Goal: Feedback & Contribution: Contribute content

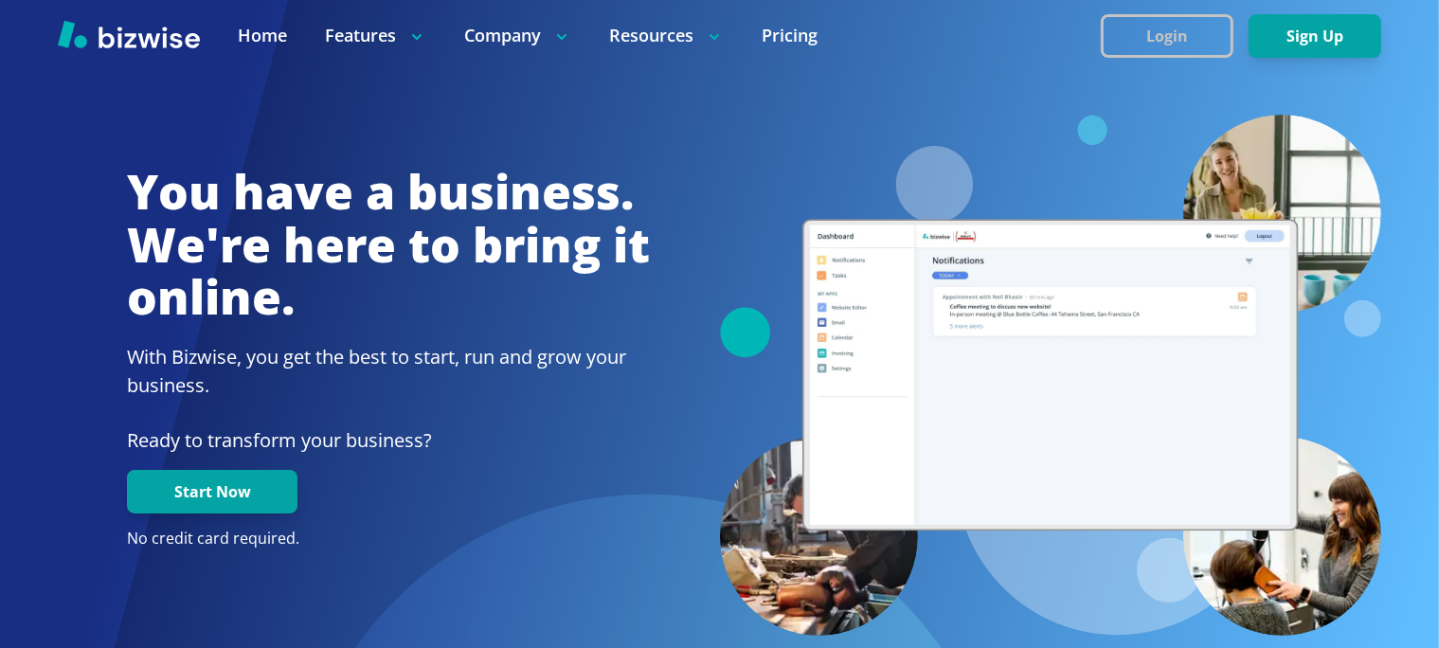
click at [1172, 38] on button "Login" at bounding box center [1167, 36] width 133 height 44
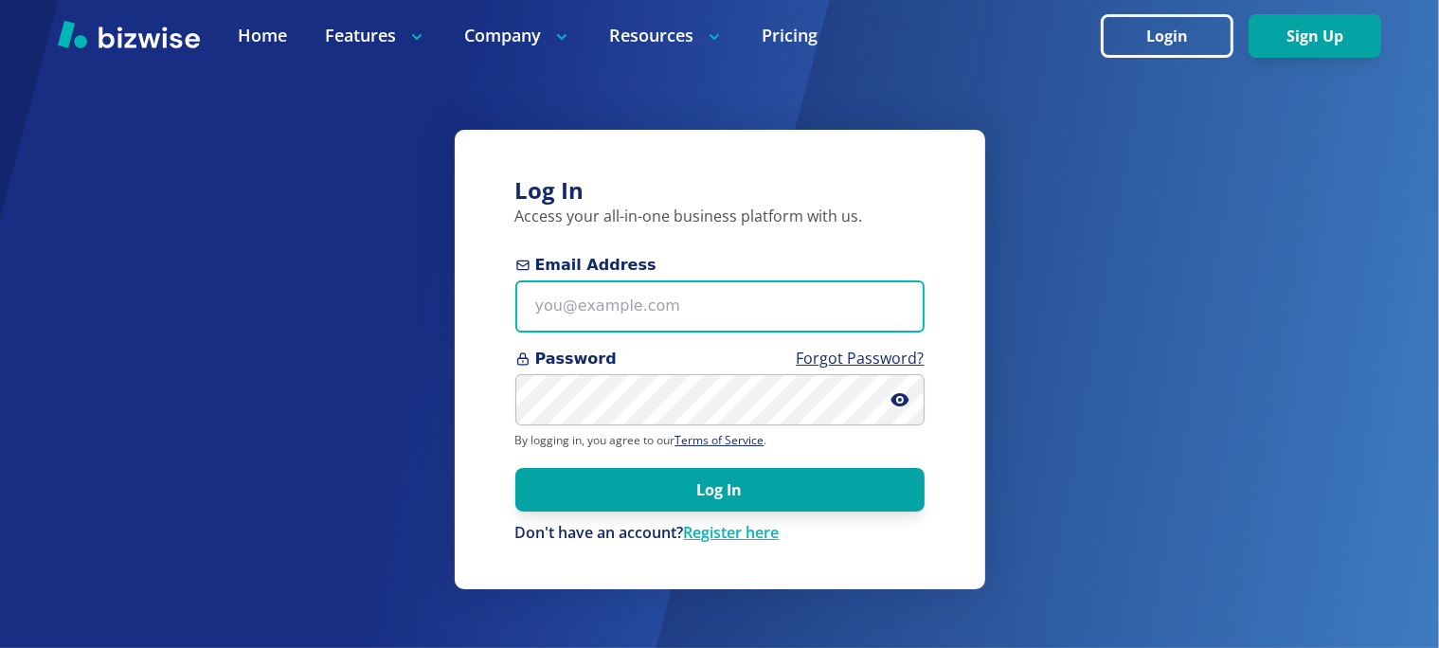
click at [695, 309] on input "Email Address" at bounding box center [719, 306] width 409 height 52
paste input "[EMAIL_ADDRESS][DOMAIN_NAME]"
type input "[EMAIL_ADDRESS][DOMAIN_NAME]"
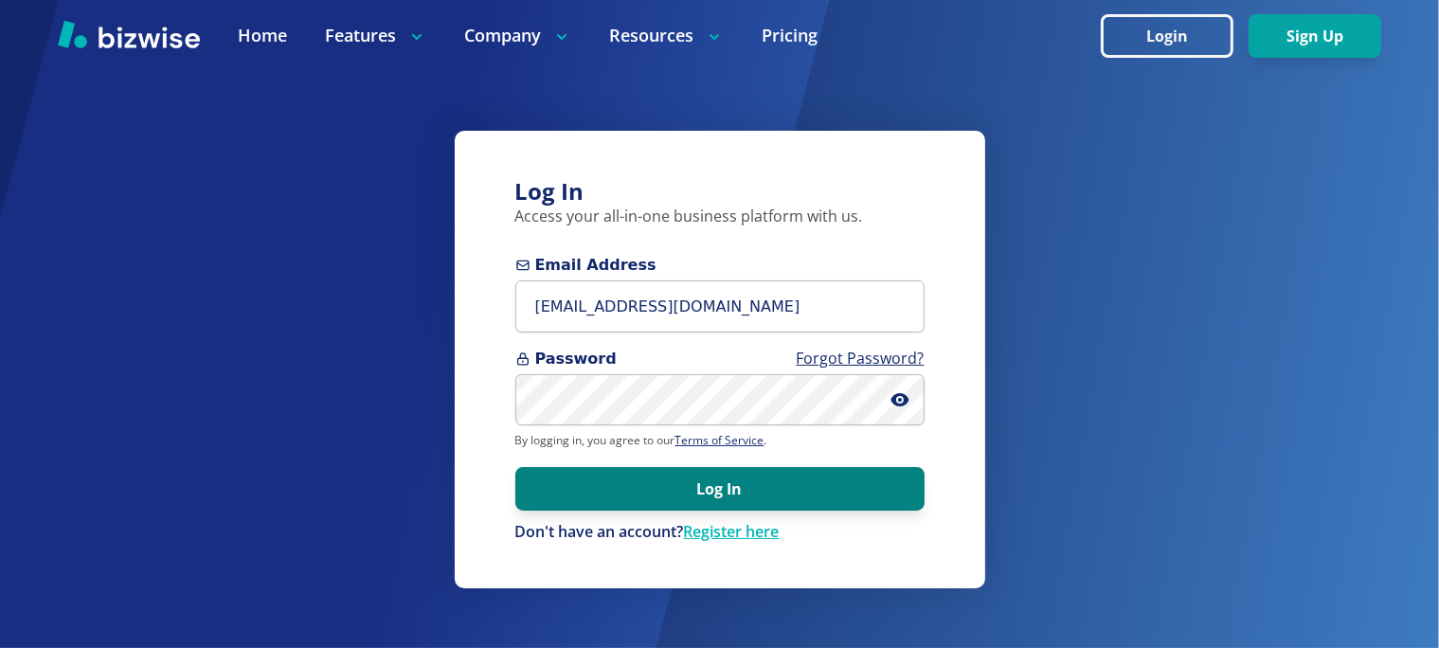
click at [650, 498] on button "Log In" at bounding box center [719, 489] width 409 height 44
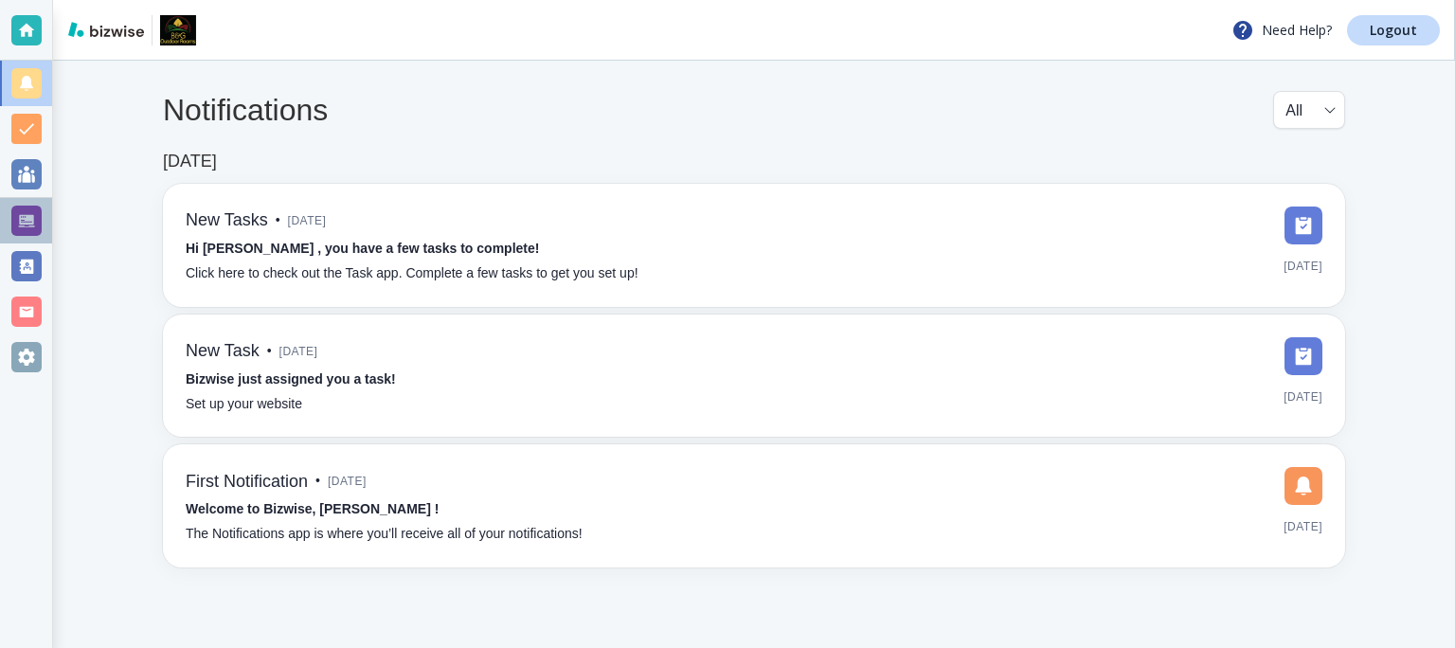
click at [26, 218] on div at bounding box center [26, 221] width 30 height 30
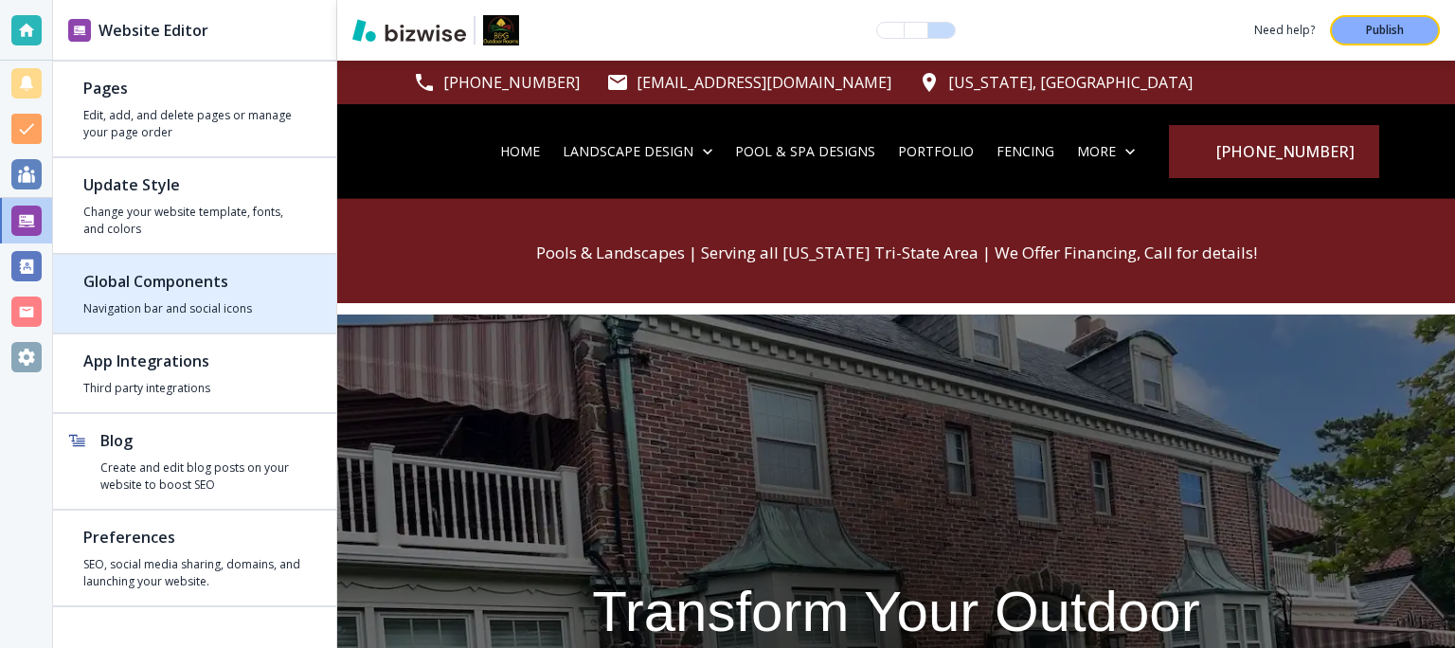
click at [135, 275] on h2 "Global Components" at bounding box center [194, 281] width 223 height 23
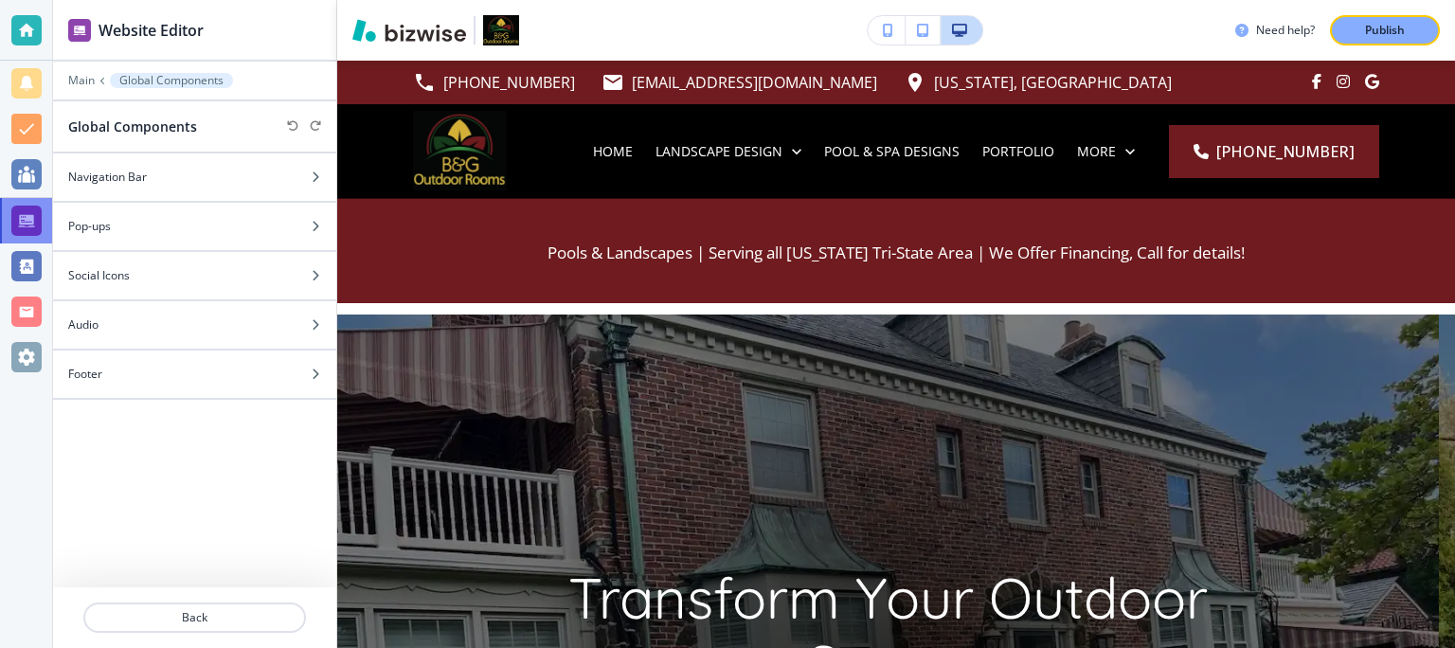
click at [23, 220] on div at bounding box center [26, 221] width 30 height 30
click at [21, 206] on div at bounding box center [26, 221] width 30 height 30
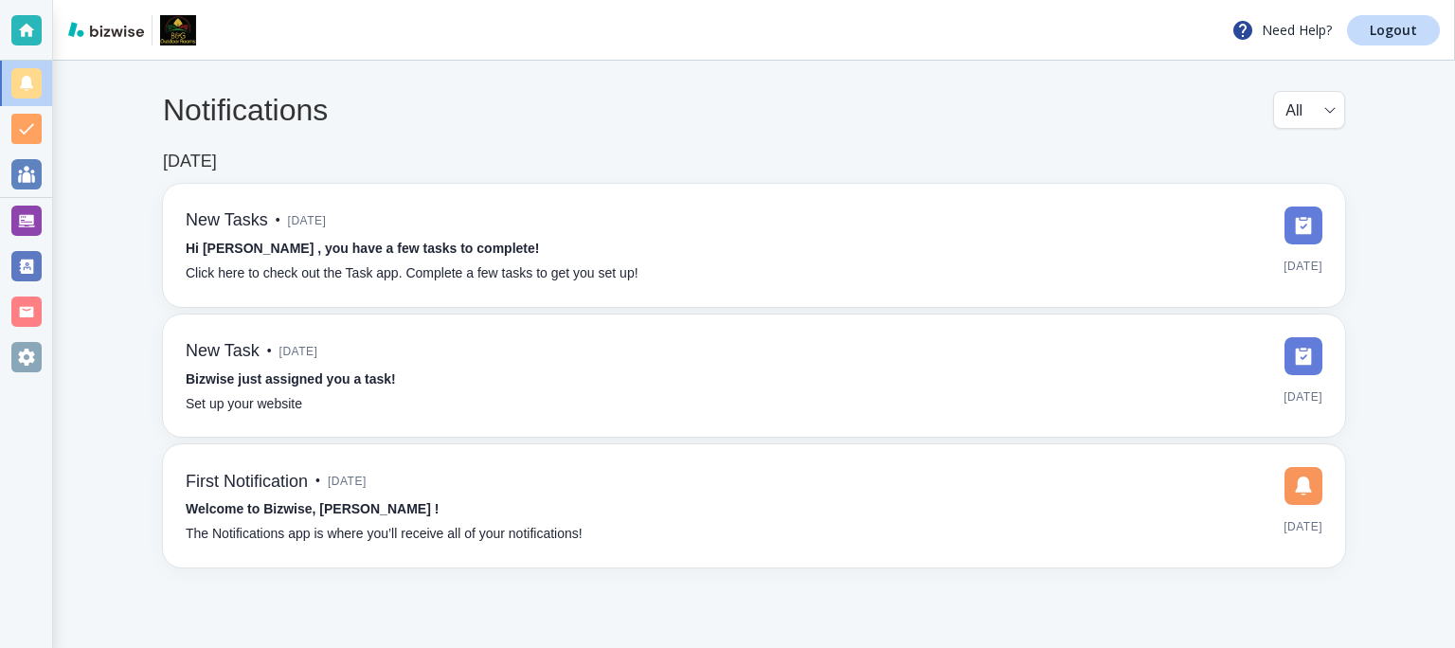
click at [25, 218] on div at bounding box center [26, 221] width 30 height 30
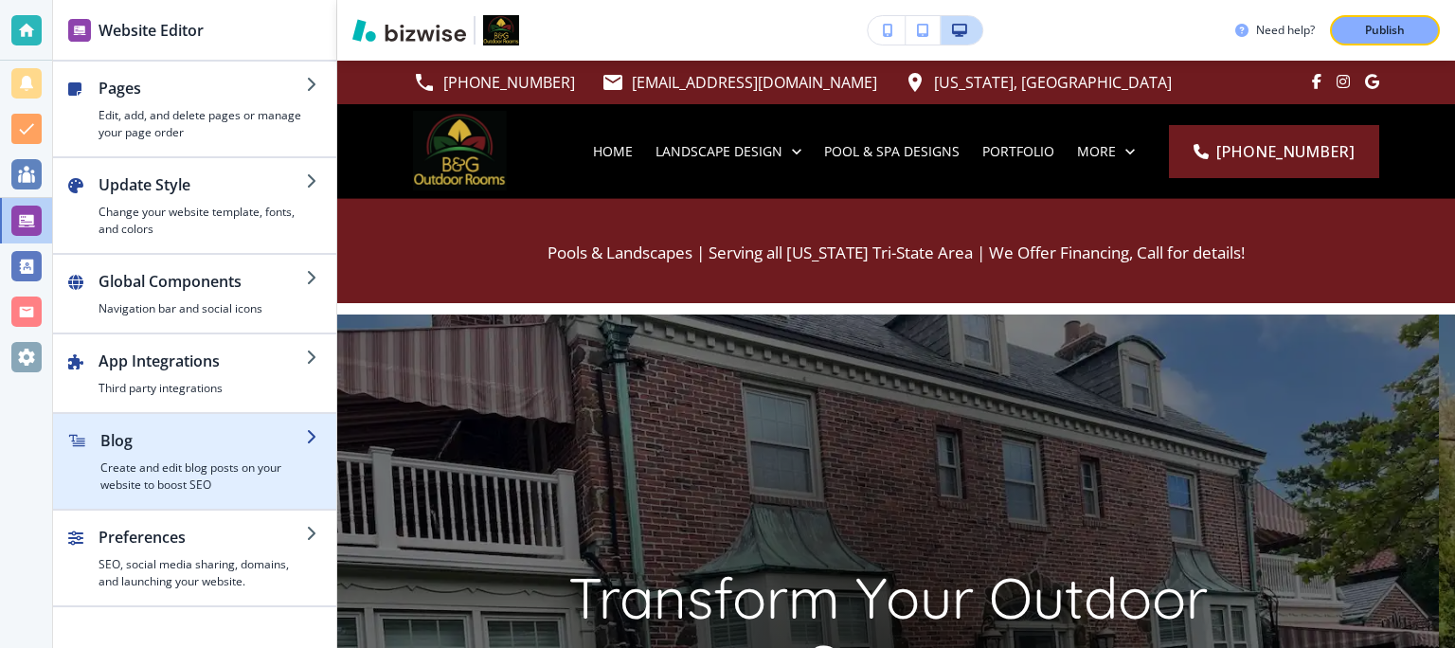
click at [185, 445] on h2 "Blog" at bounding box center [203, 440] width 206 height 23
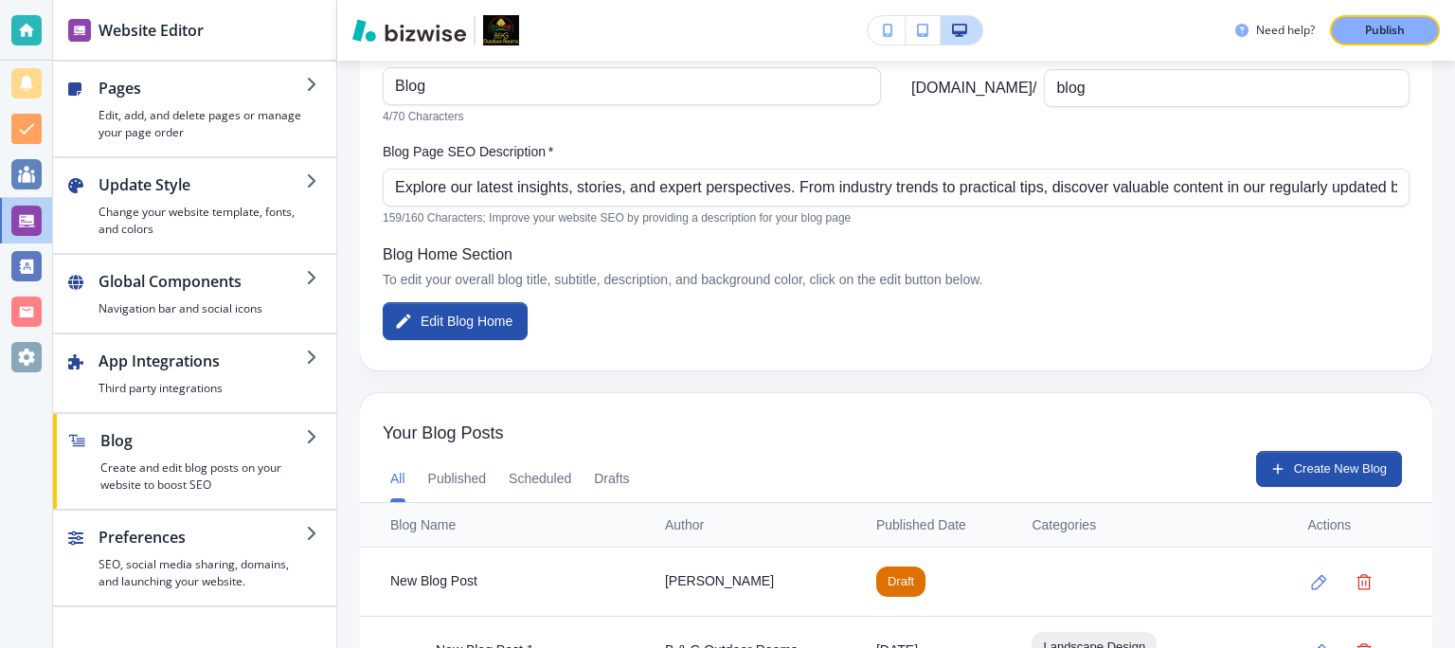
scroll to position [189, 0]
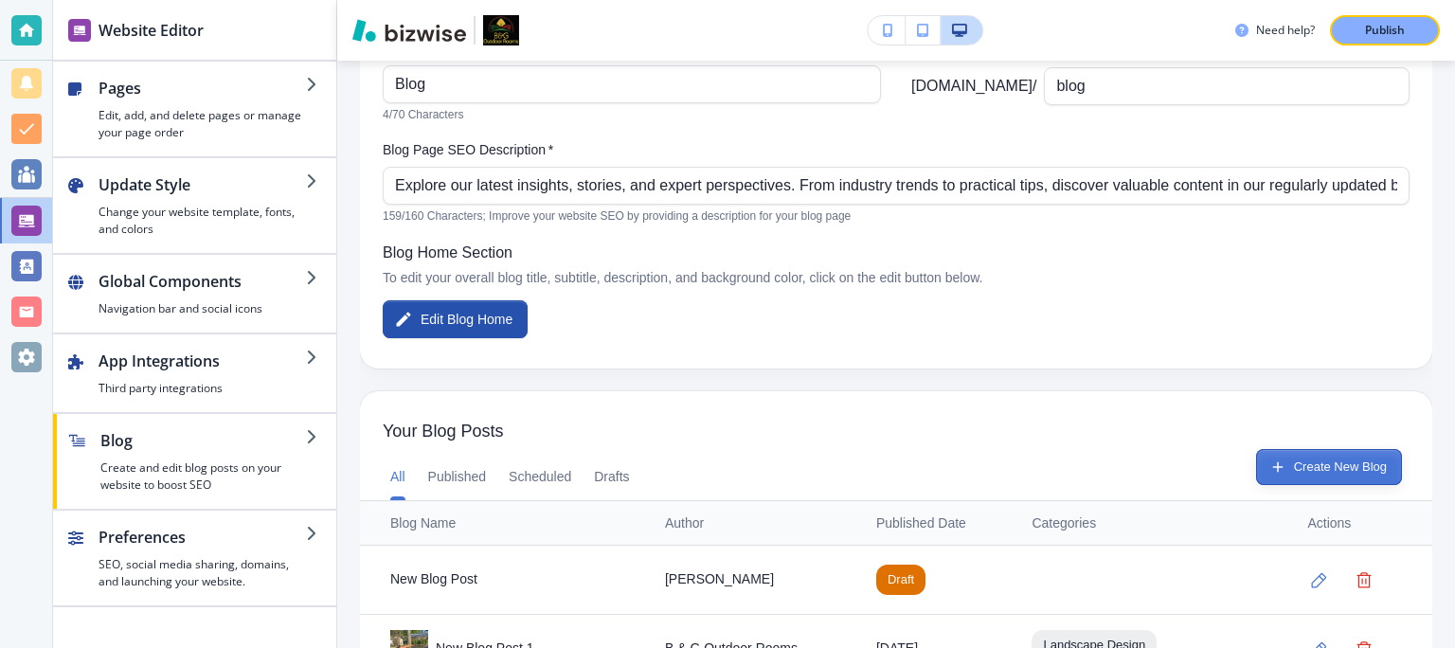
click at [1313, 470] on button "Create New Blog" at bounding box center [1329, 467] width 146 height 36
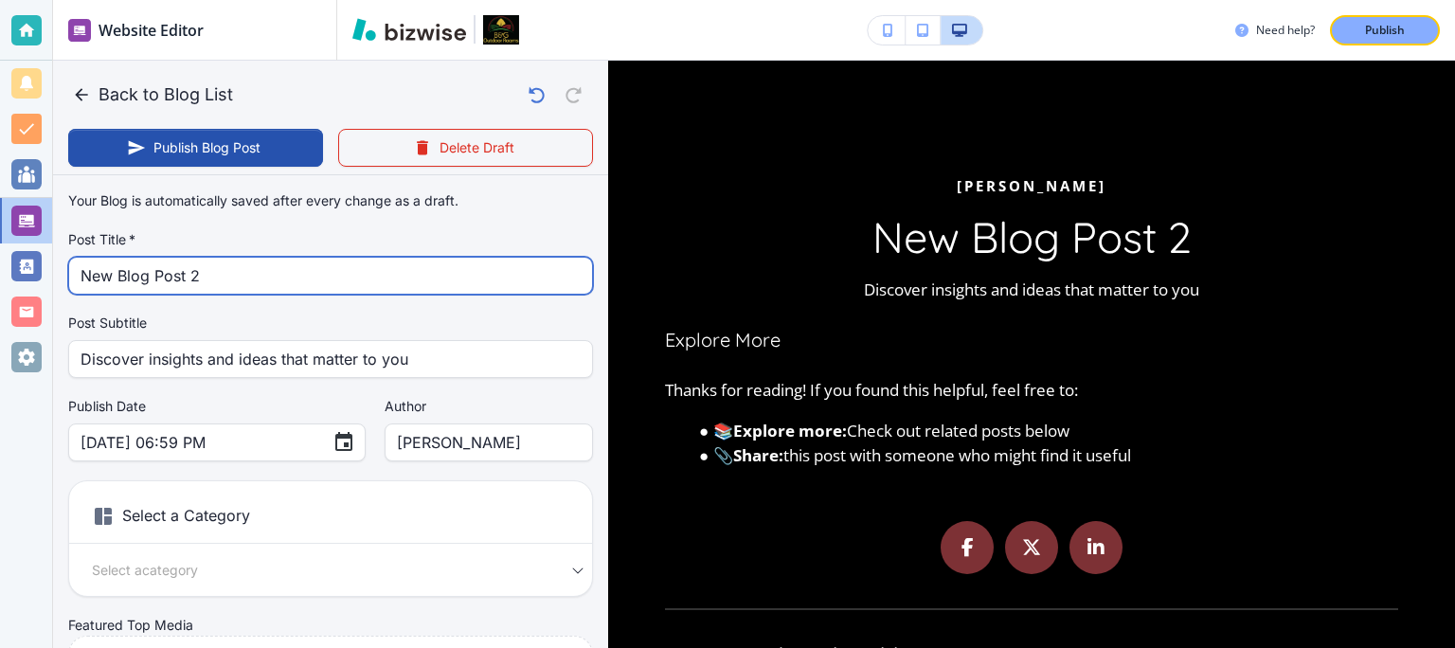
click at [175, 279] on input "New Blog Post 2" at bounding box center [331, 276] width 500 height 36
paste input "Tips for Choosing a Landscape Architecture Designer"
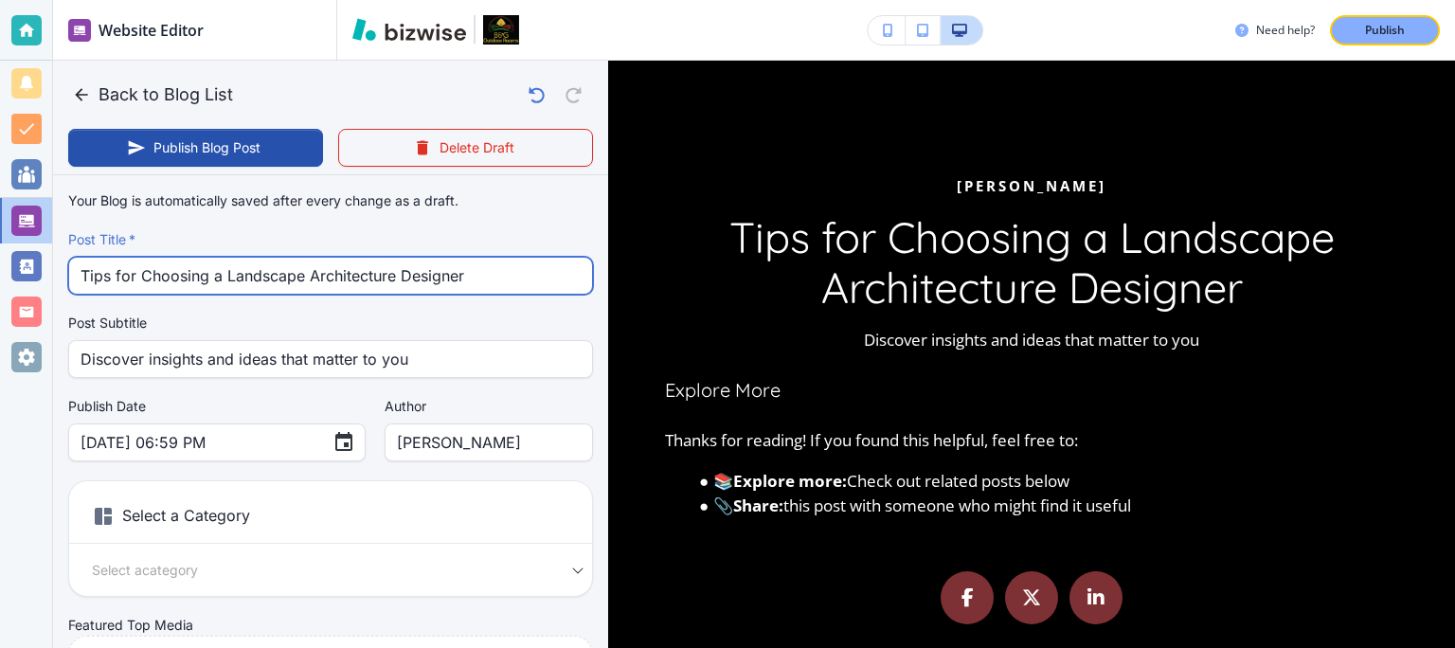
type input "Tips for Choosing a Landscape Architecture Designer"
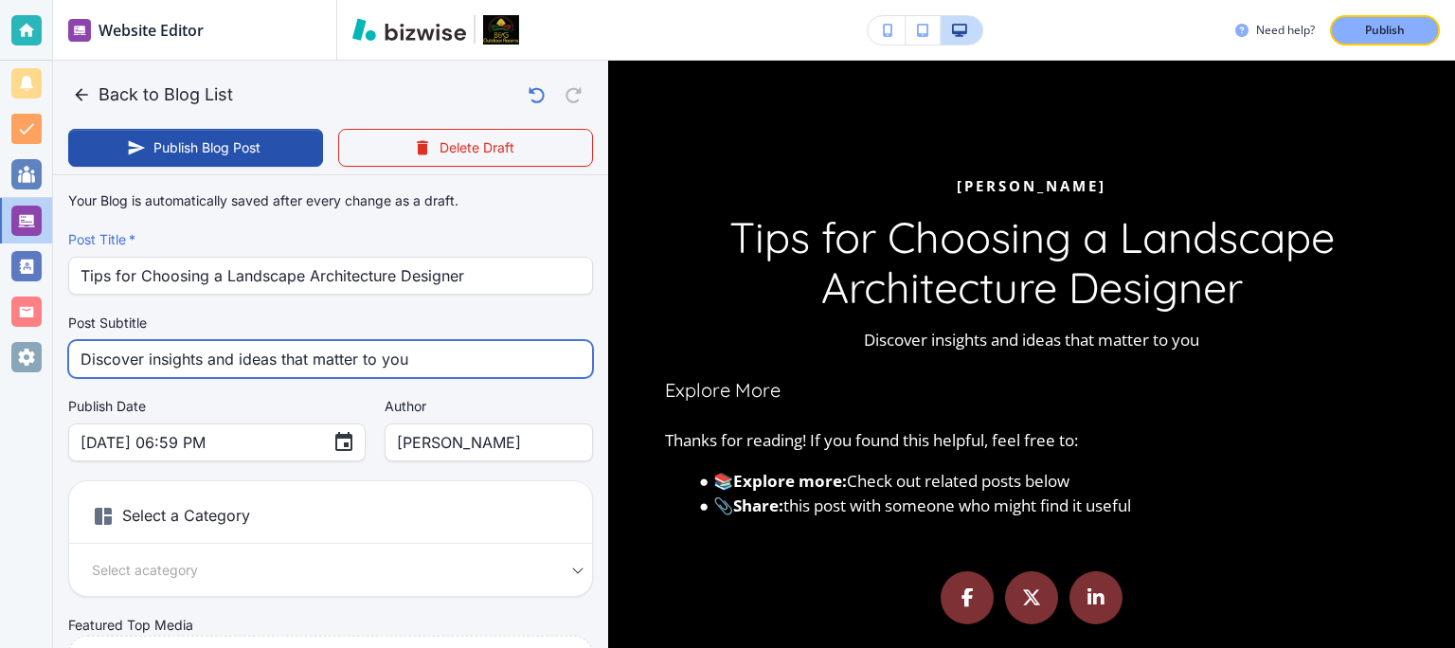
click at [171, 368] on input "Discover insights and ideas that matter to you" at bounding box center [331, 359] width 500 height 36
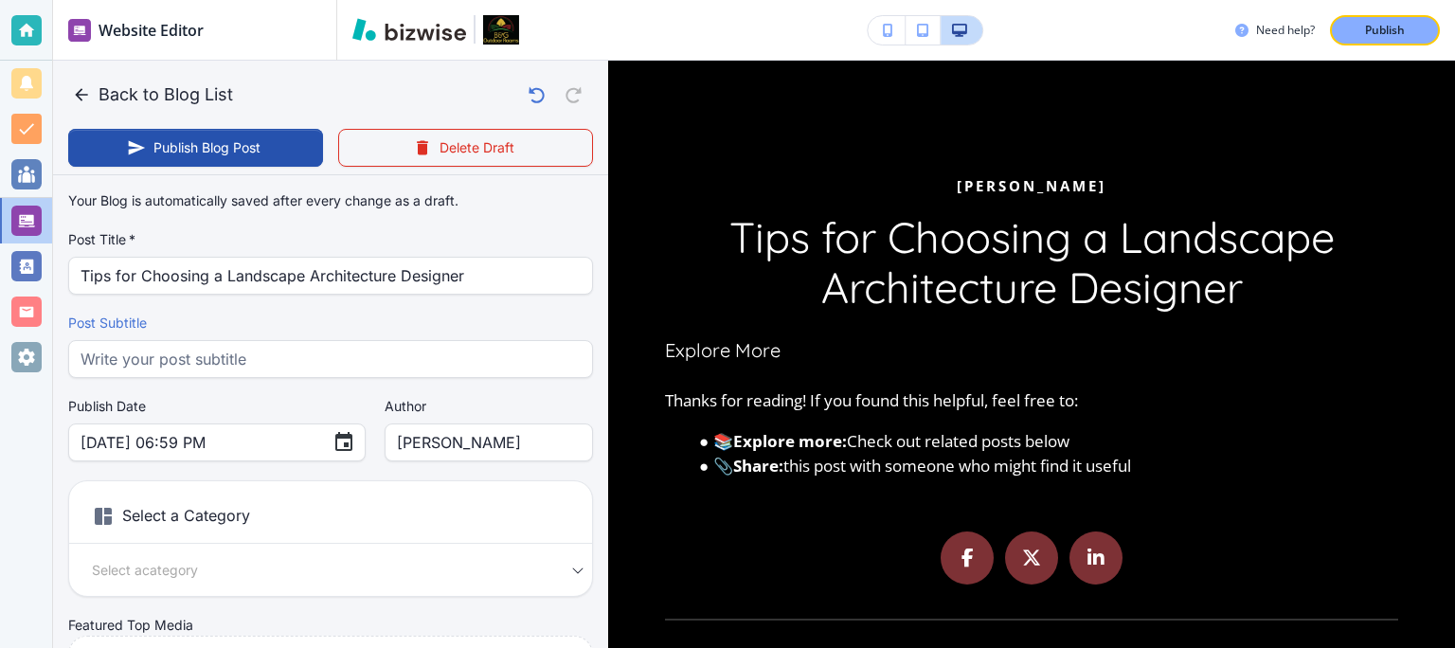
click at [203, 521] on h6 "Select a Category" at bounding box center [330, 519] width 523 height 47
click at [211, 557] on div "Select a Category Select a category Select a Category" at bounding box center [330, 538] width 525 height 117
click at [573, 575] on div "Select a category Select a Category" at bounding box center [330, 570] width 523 height 22
click at [556, 578] on div "Select a category Select a Category" at bounding box center [330, 570] width 523 height 22
click at [564, 567] on div "Select a category Select a Category" at bounding box center [330, 570] width 523 height 22
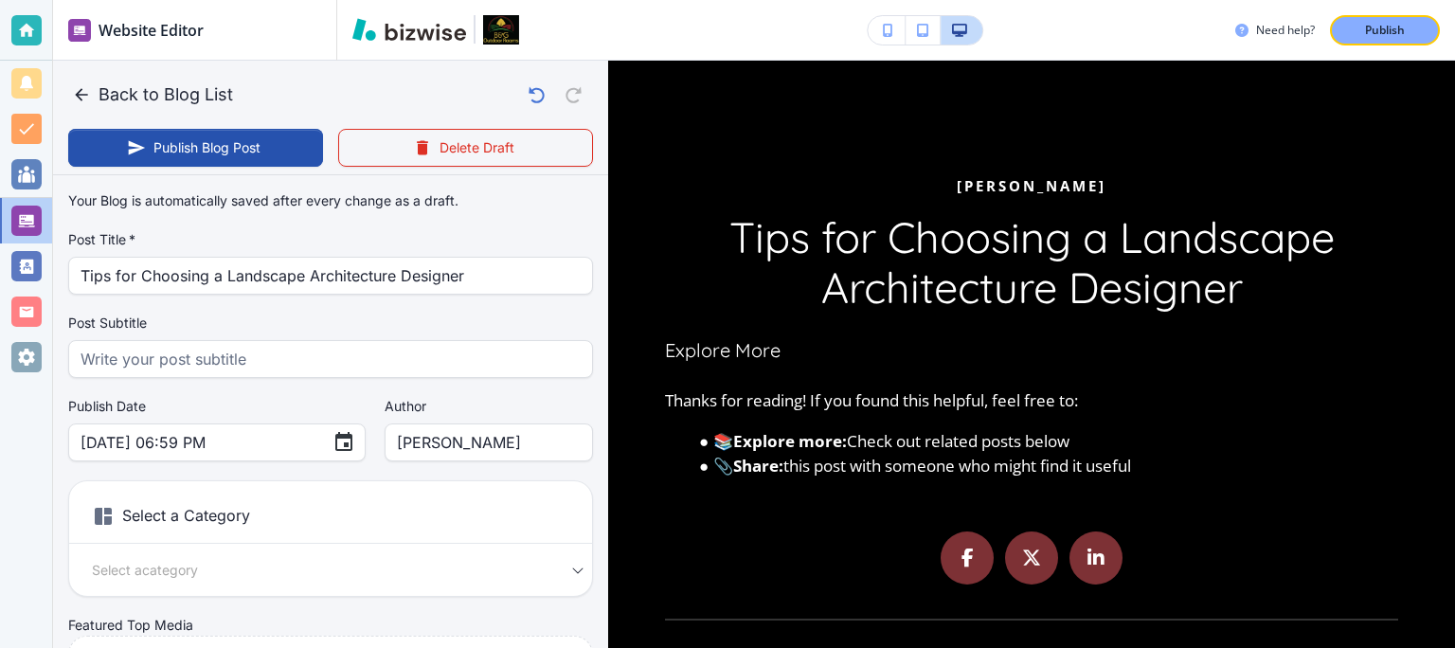
click at [536, 0] on body "Website Editor Pages Edit, add, and delete pages or manage your page order Upda…" at bounding box center [727, 0] width 1455 height 0
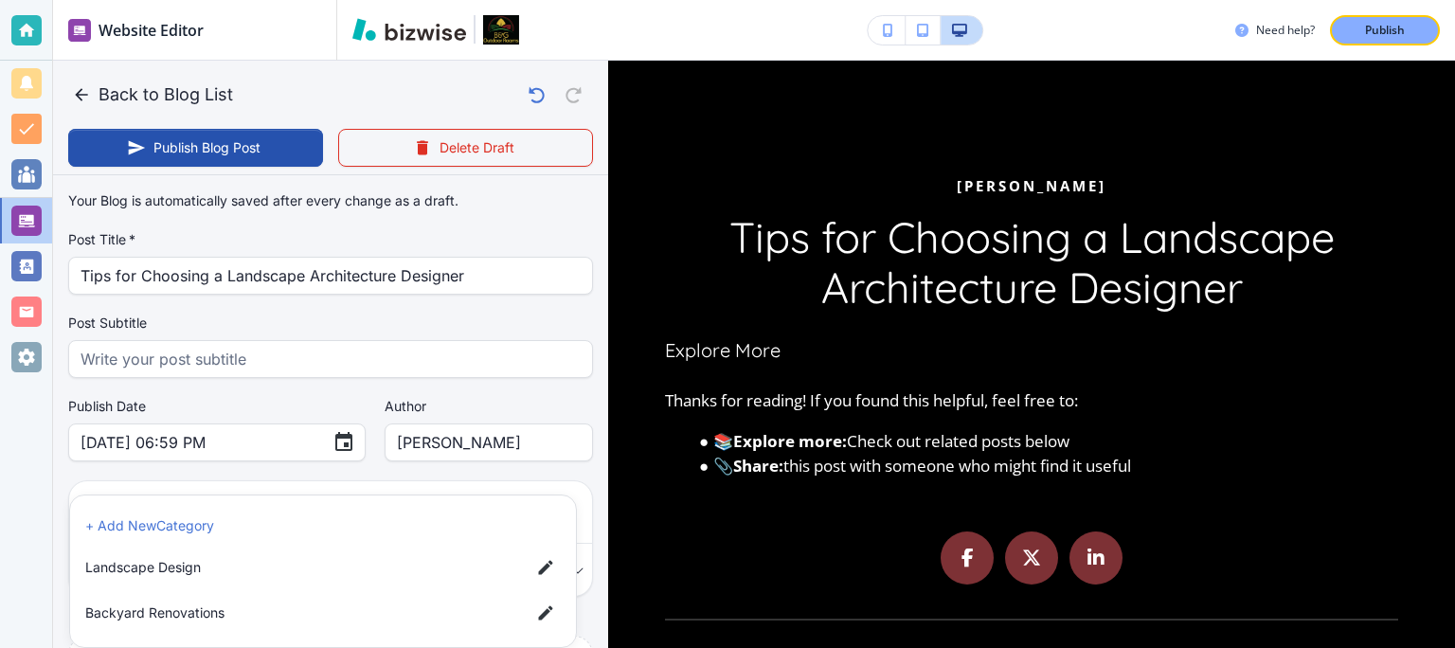
click at [194, 573] on span "Landscape Design" at bounding box center [300, 567] width 430 height 21
type input "a55fd12bbd19e9f96a7bd"
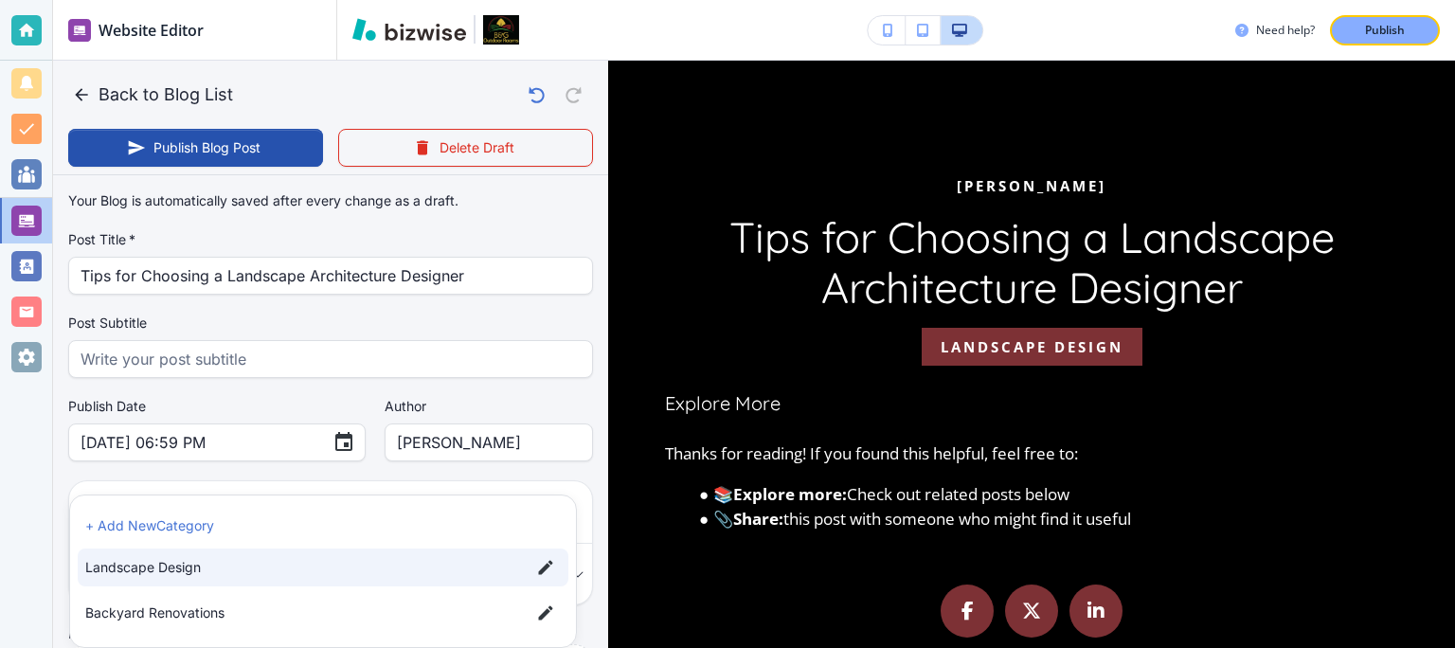
drag, startPoint x: 1454, startPoint y: 203, endPoint x: 1451, endPoint y: 328, distance: 125.1
click at [1451, 328] on div at bounding box center [727, 324] width 1455 height 648
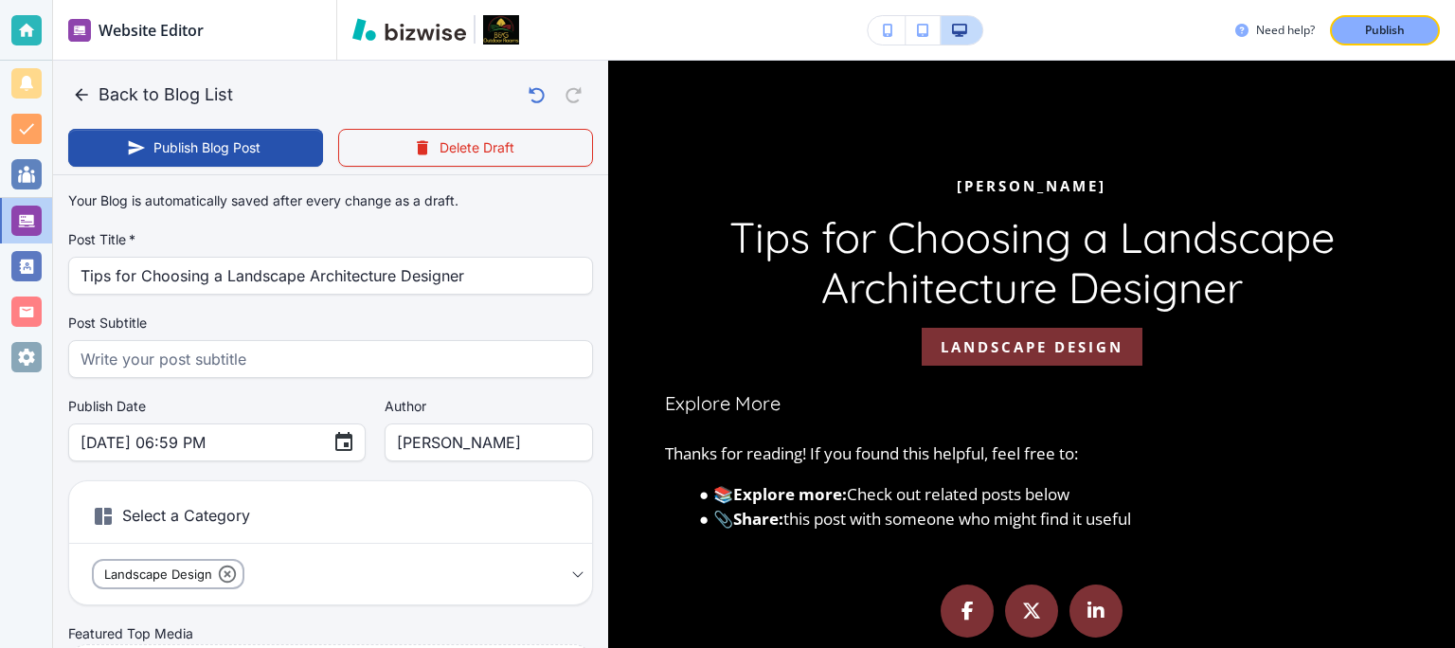
drag, startPoint x: 1453, startPoint y: 378, endPoint x: 1450, endPoint y: 441, distance: 62.6
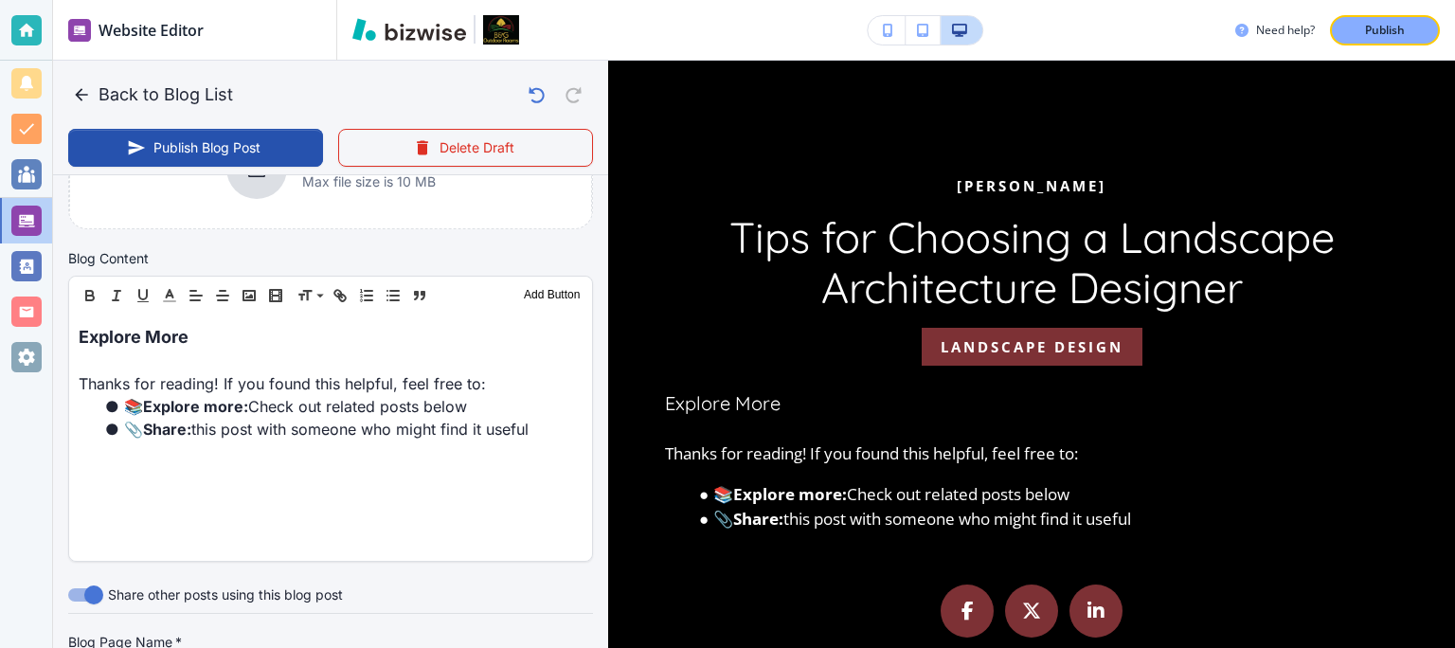
scroll to position [593, 0]
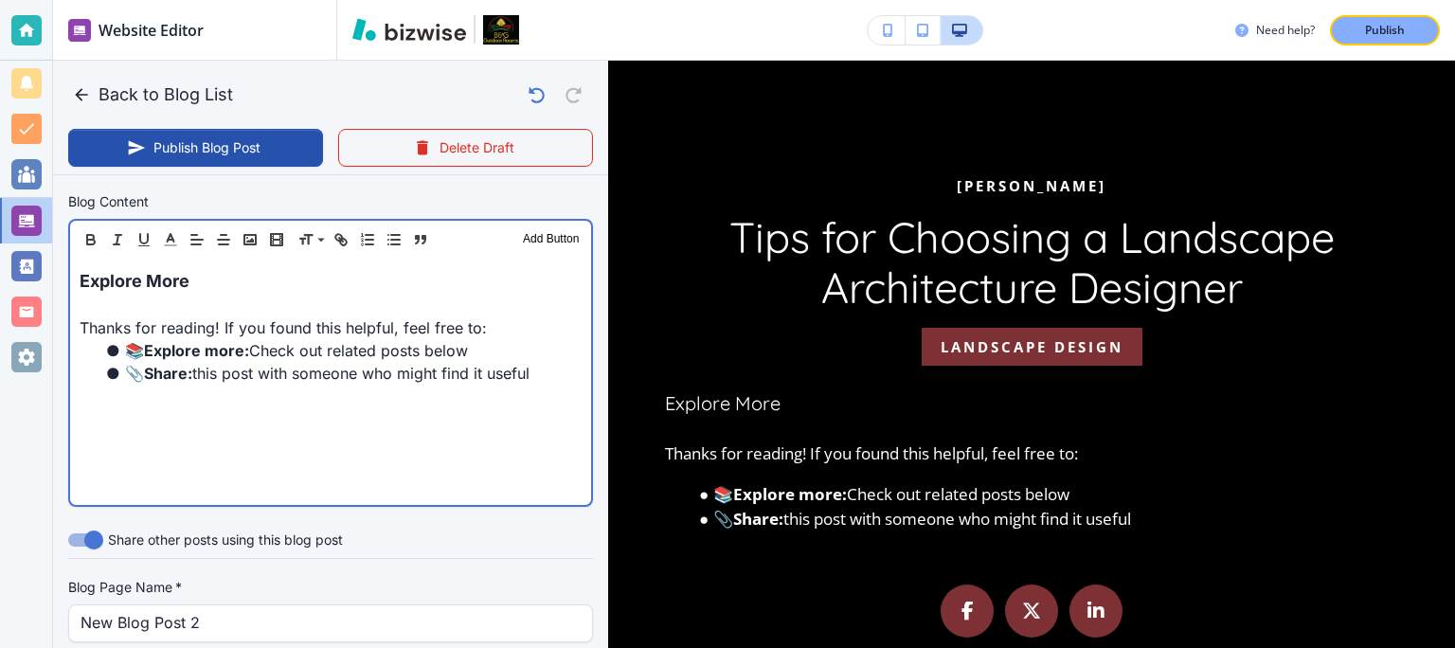
click at [388, 447] on div "Explore More Thanks for reading! If you found this helpful, feel free to: 📚 Exp…" at bounding box center [330, 382] width 521 height 246
drag, startPoint x: 547, startPoint y: 379, endPoint x: 35, endPoint y: 263, distance: 524.5
click at [70, 263] on div "Explore More Thanks for reading! If you found this helpful, feel free to: 📚 Exp…" at bounding box center [330, 382] width 521 height 246
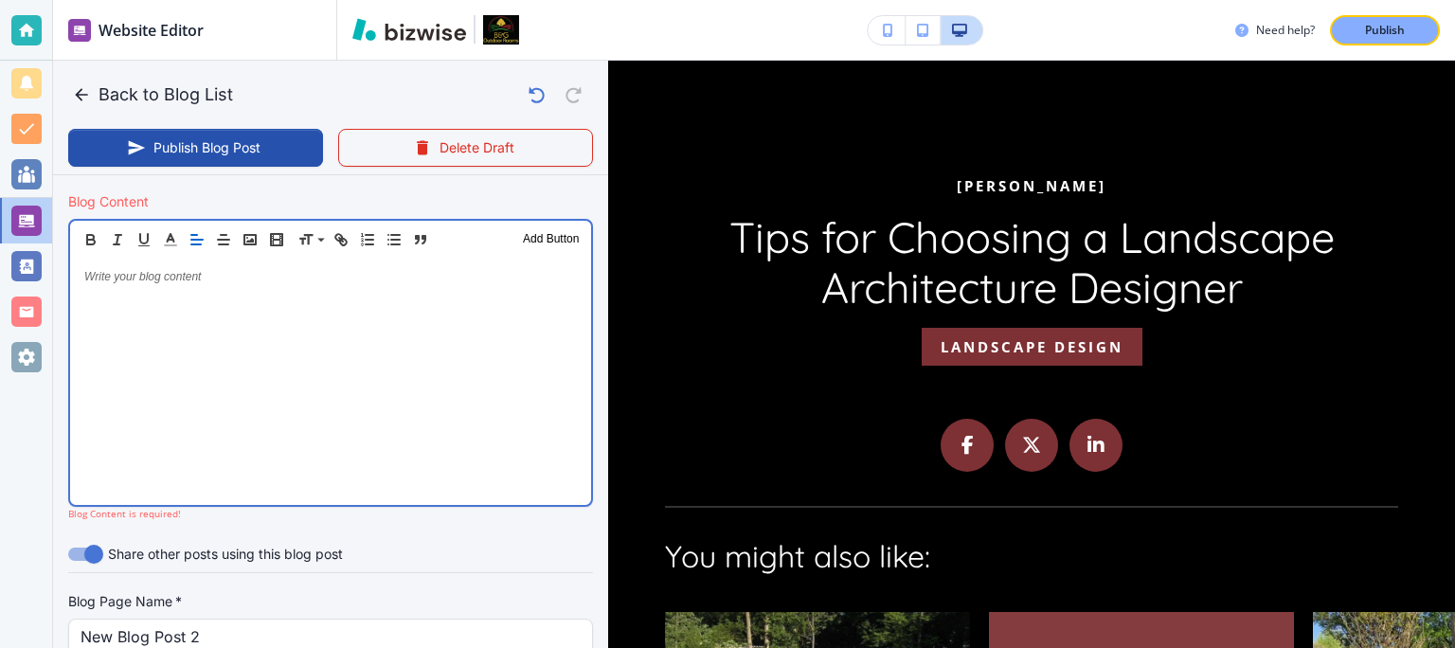
click at [240, 352] on div at bounding box center [330, 382] width 521 height 246
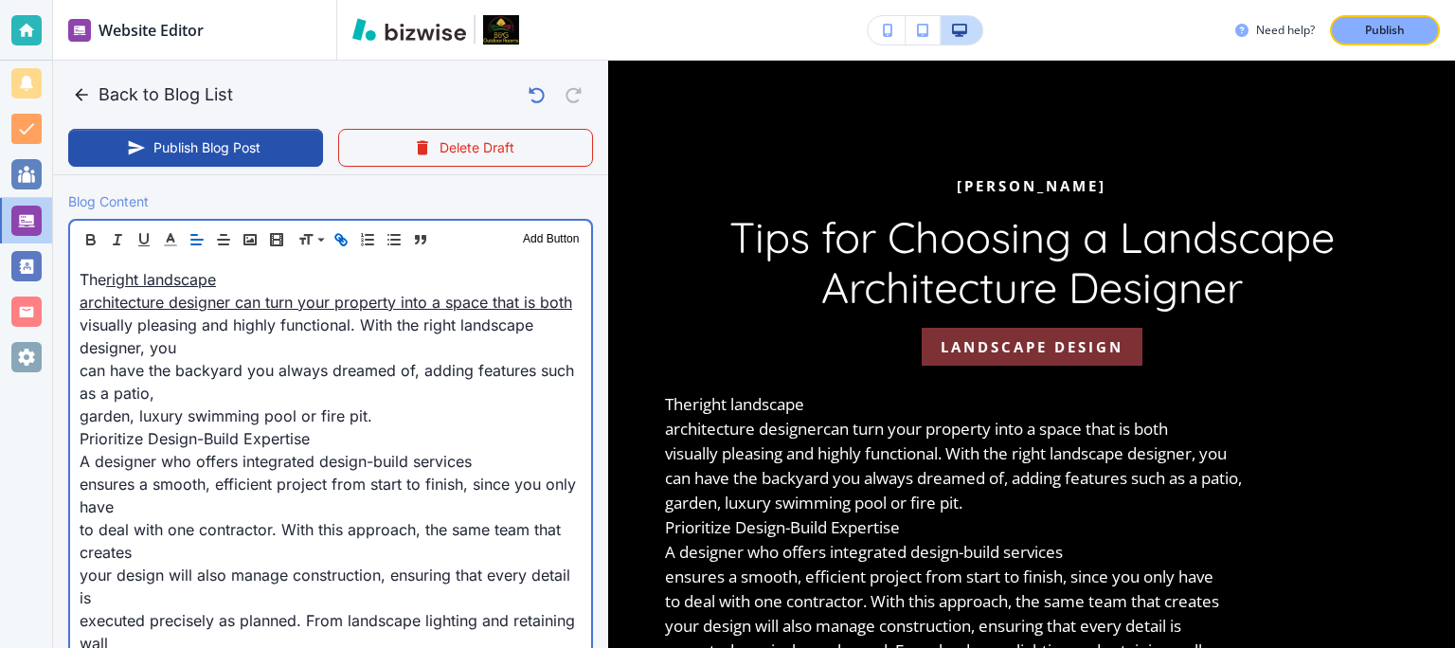
scroll to position [0, 0]
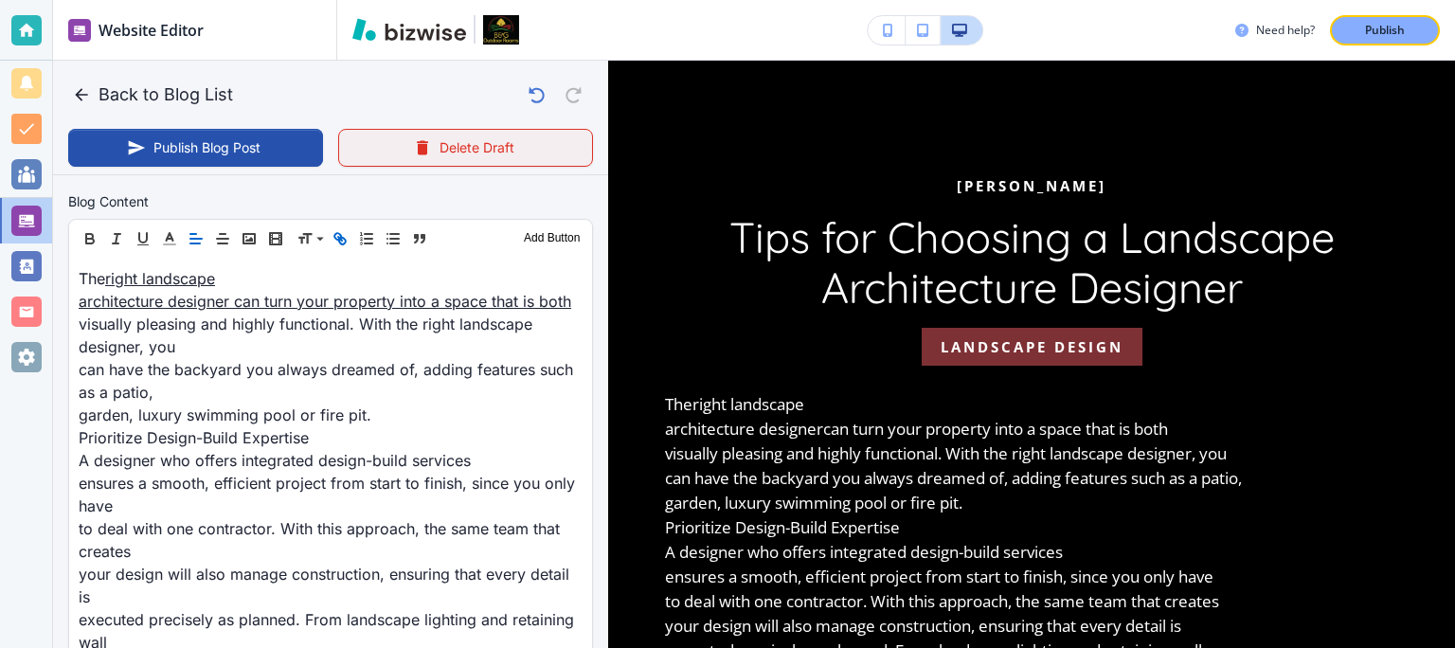
click at [445, 158] on button "Delete Draft" at bounding box center [465, 148] width 255 height 38
type input "Aug 15, 2025 07:00 PM"
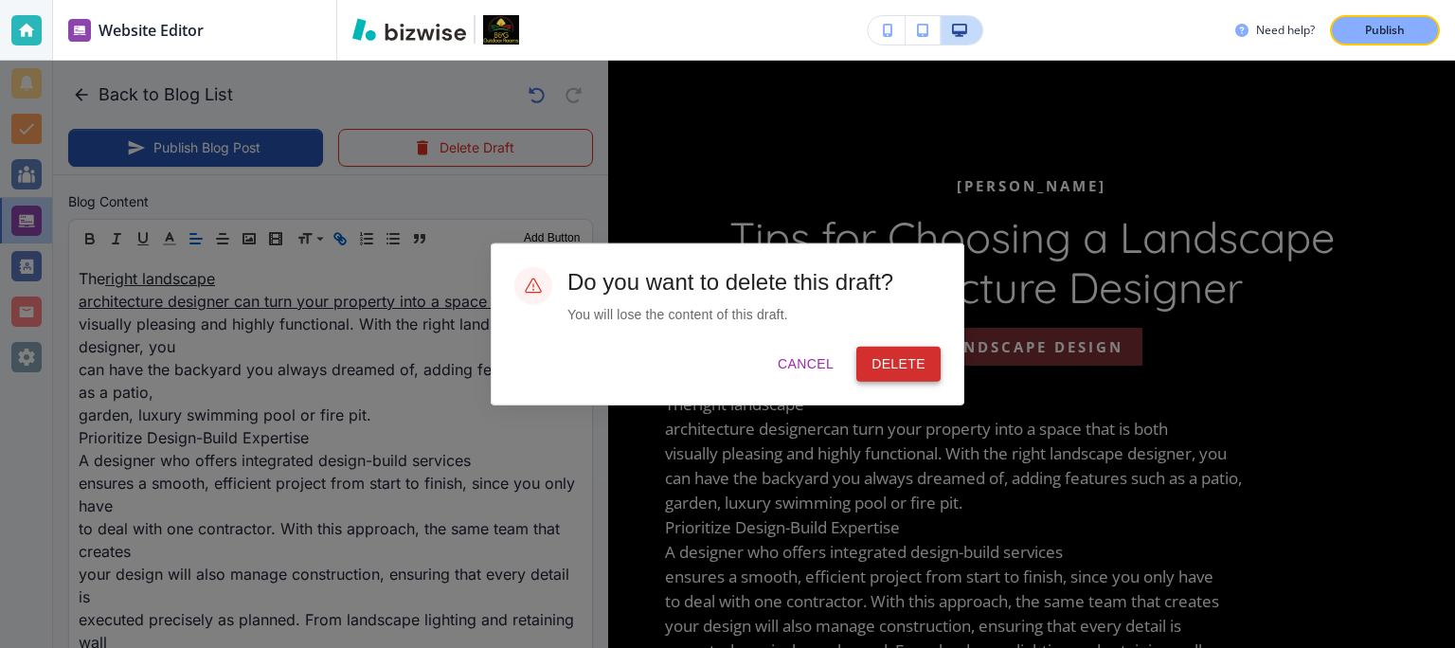
click at [916, 362] on button "Delete" at bounding box center [898, 364] width 84 height 35
